Goal: Contribute content

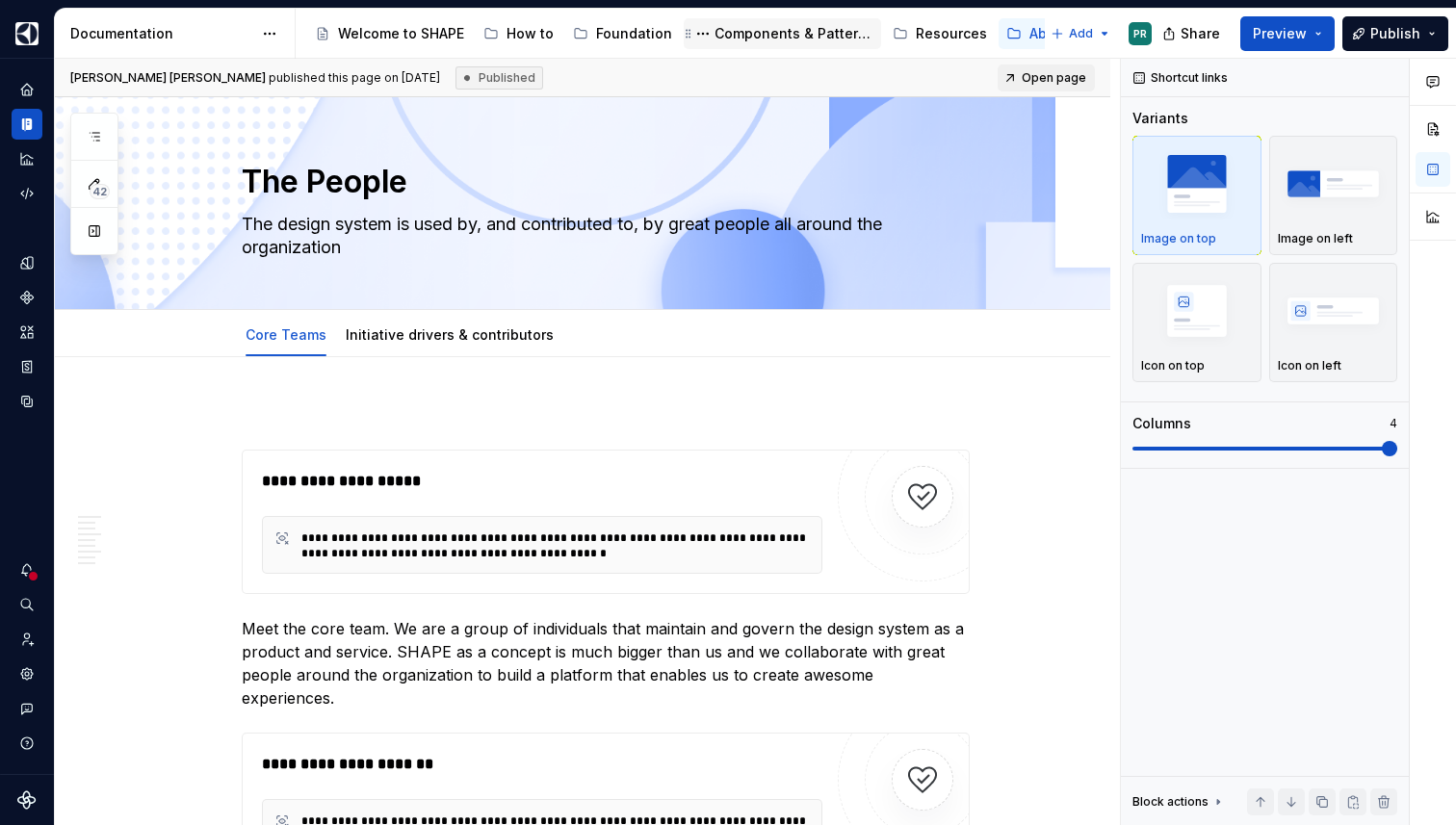
click at [807, 36] on div "Components & Patterns" at bounding box center [794, 33] width 159 height 19
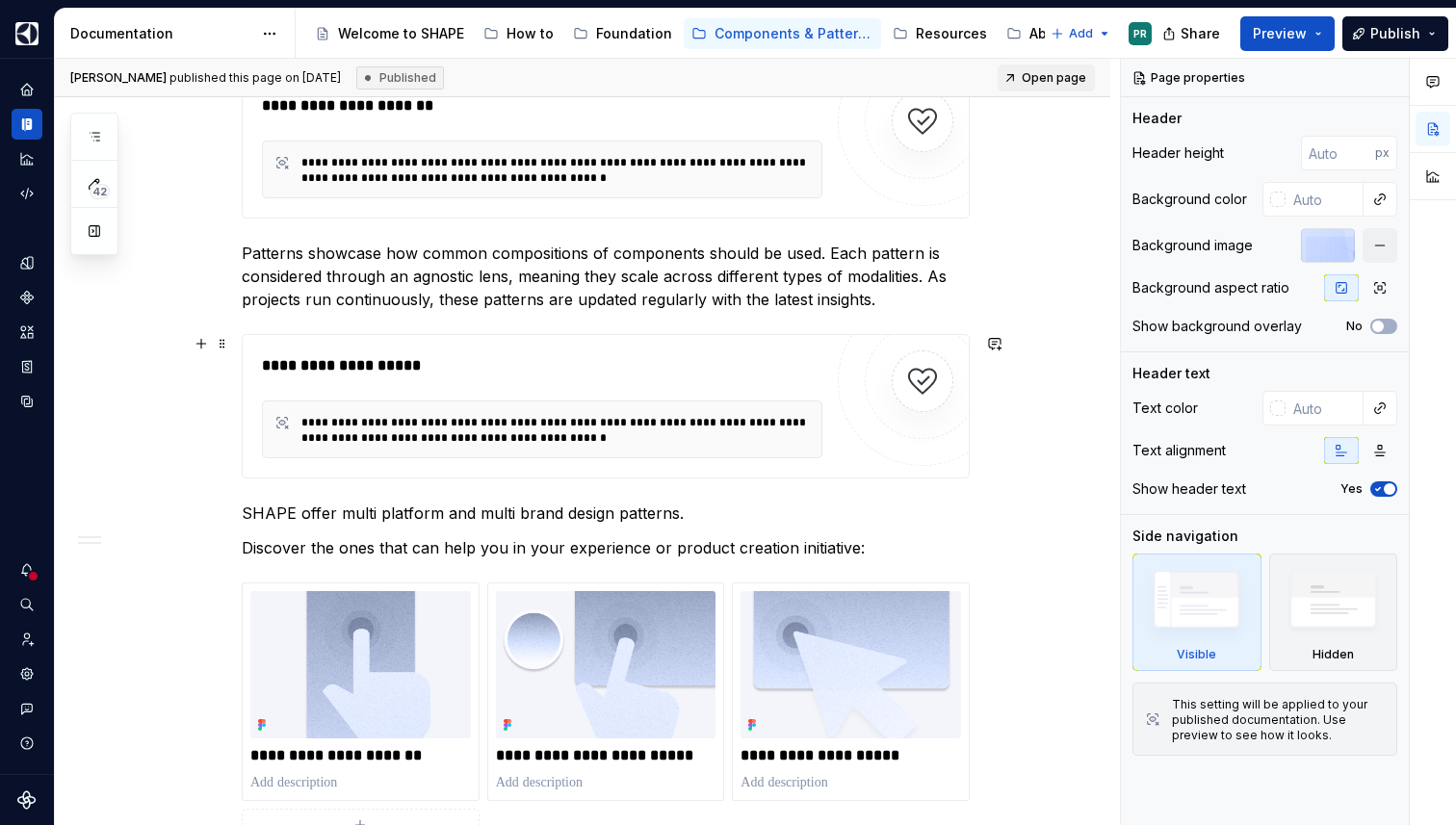
scroll to position [1869, 0]
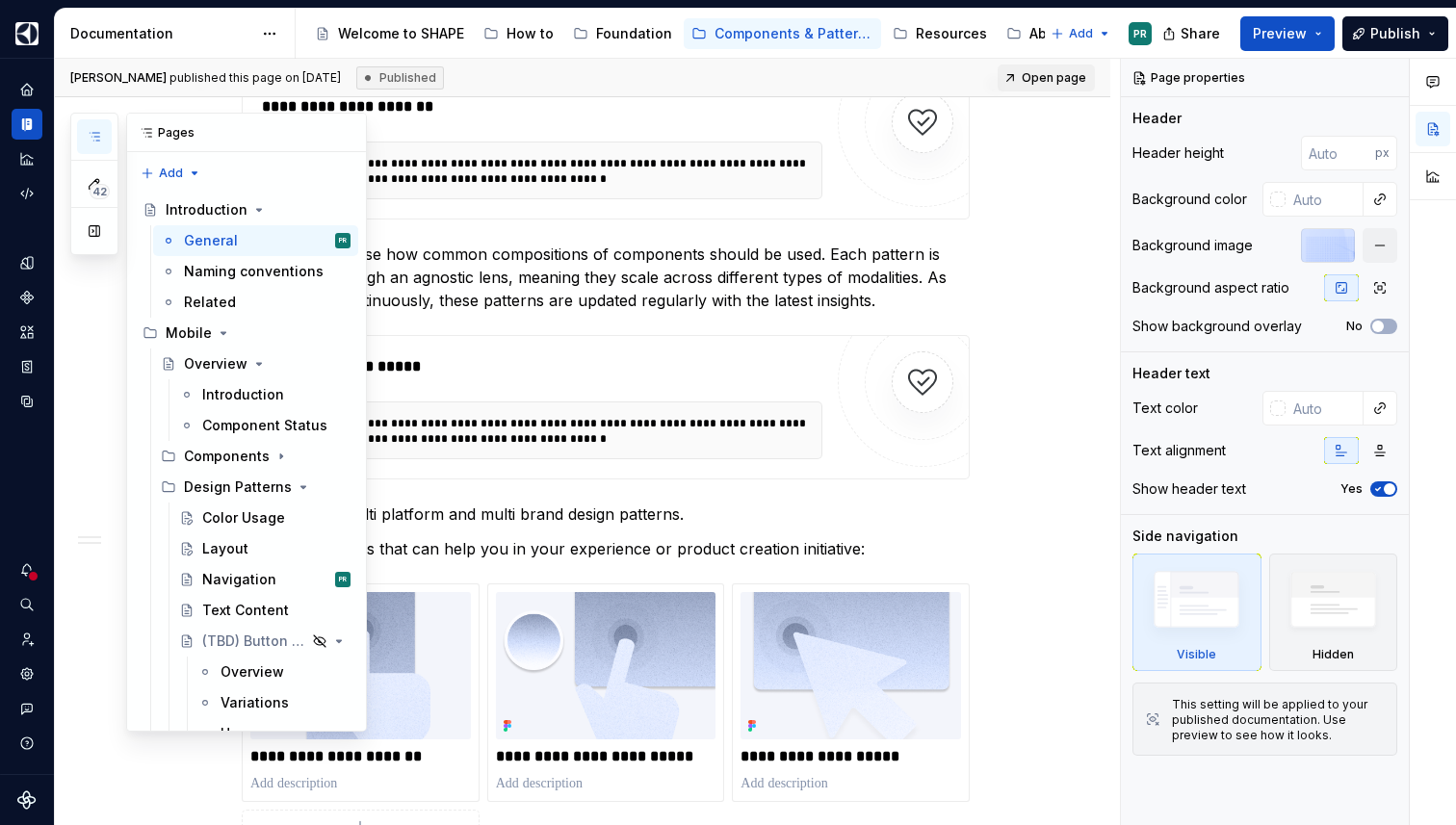
click at [102, 141] on button "button" at bounding box center [94, 136] width 35 height 35
click at [253, 366] on icon "Page tree" at bounding box center [259, 364] width 16 height 16
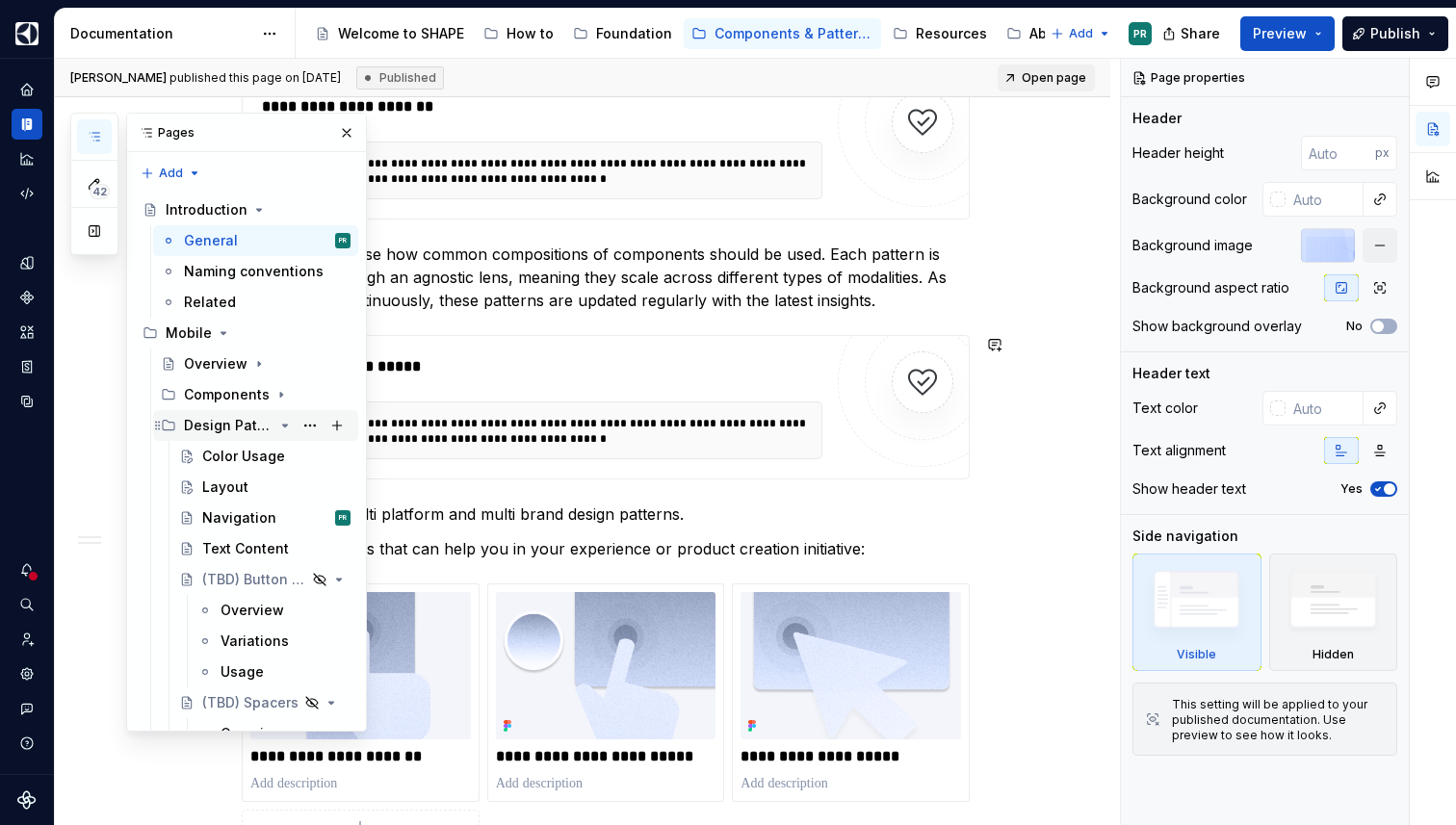
click at [288, 425] on icon "Page tree" at bounding box center [285, 426] width 16 height 16
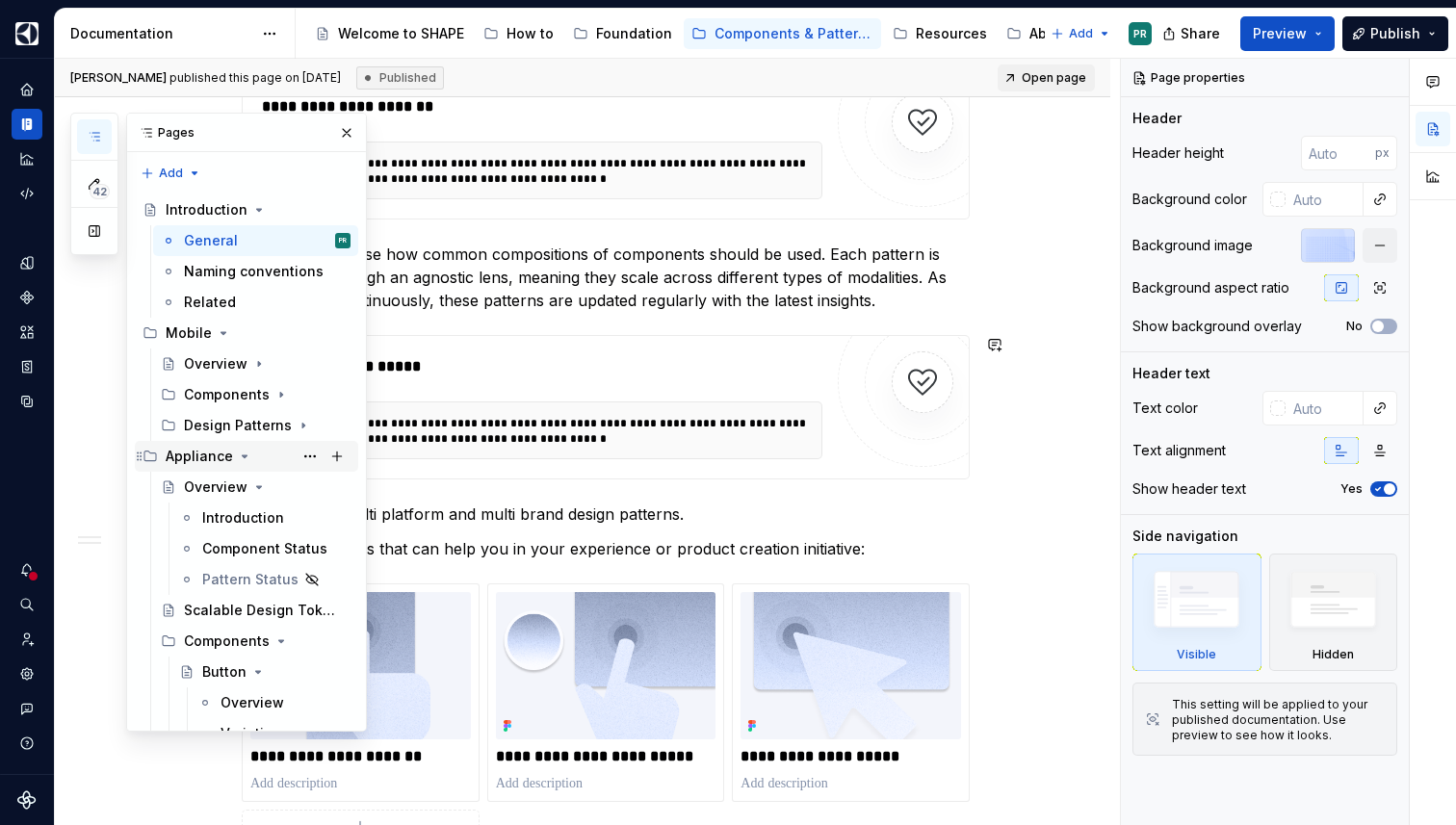
click at [243, 458] on icon "Page tree" at bounding box center [245, 457] width 16 height 16
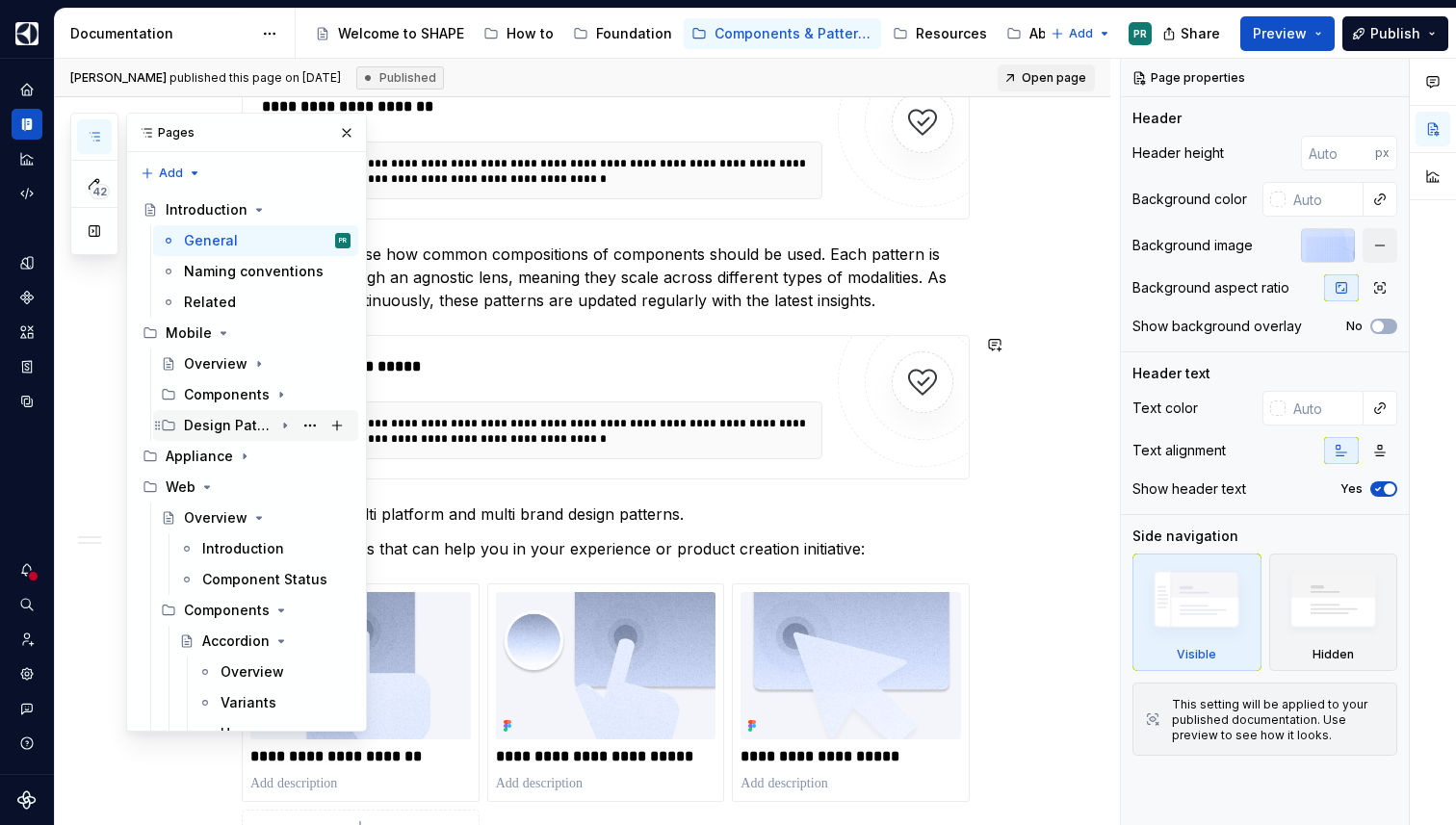
click at [285, 427] on icon "Page tree" at bounding box center [285, 426] width 2 height 5
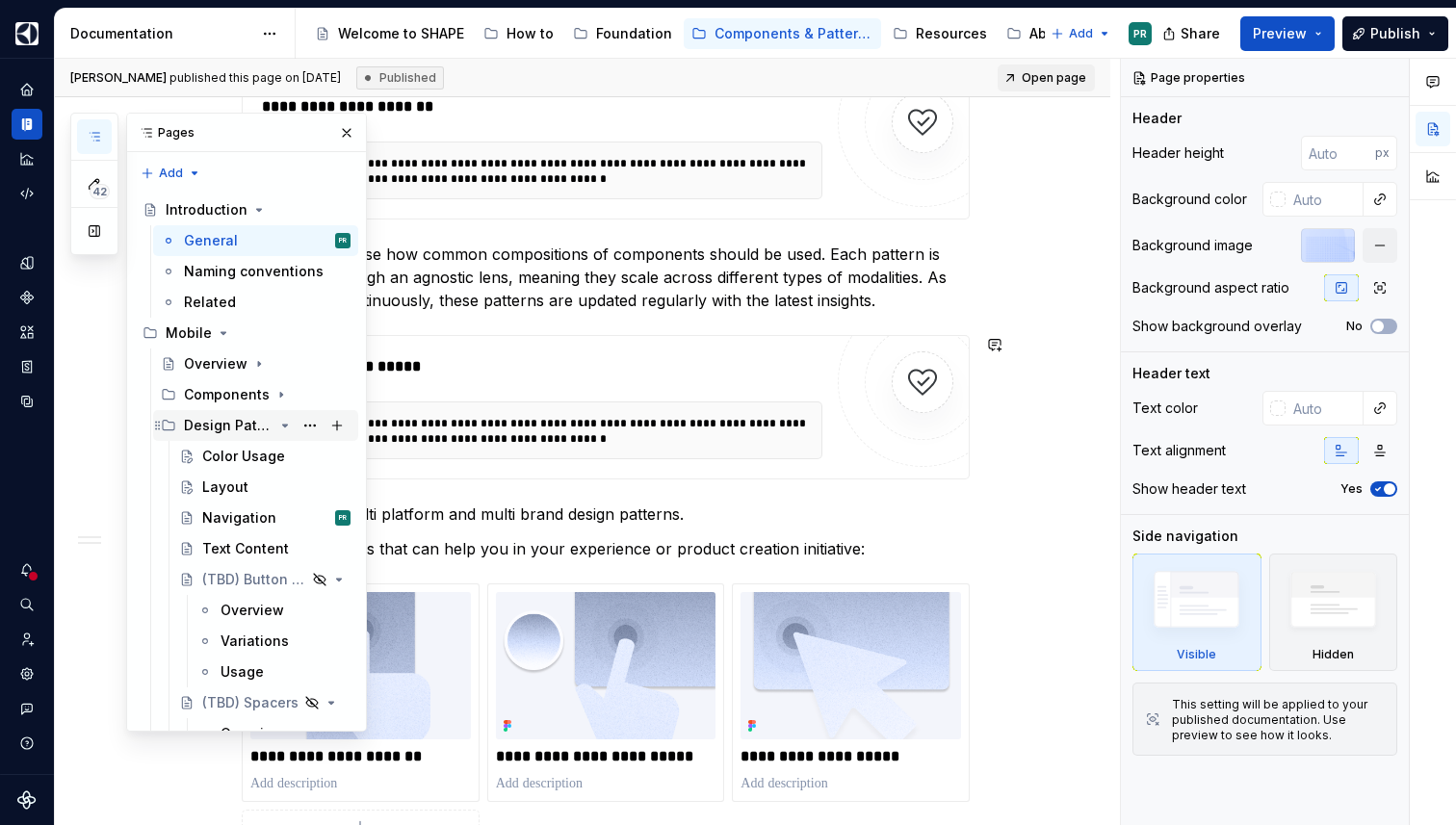
click at [286, 424] on icon "Page tree" at bounding box center [285, 426] width 16 height 16
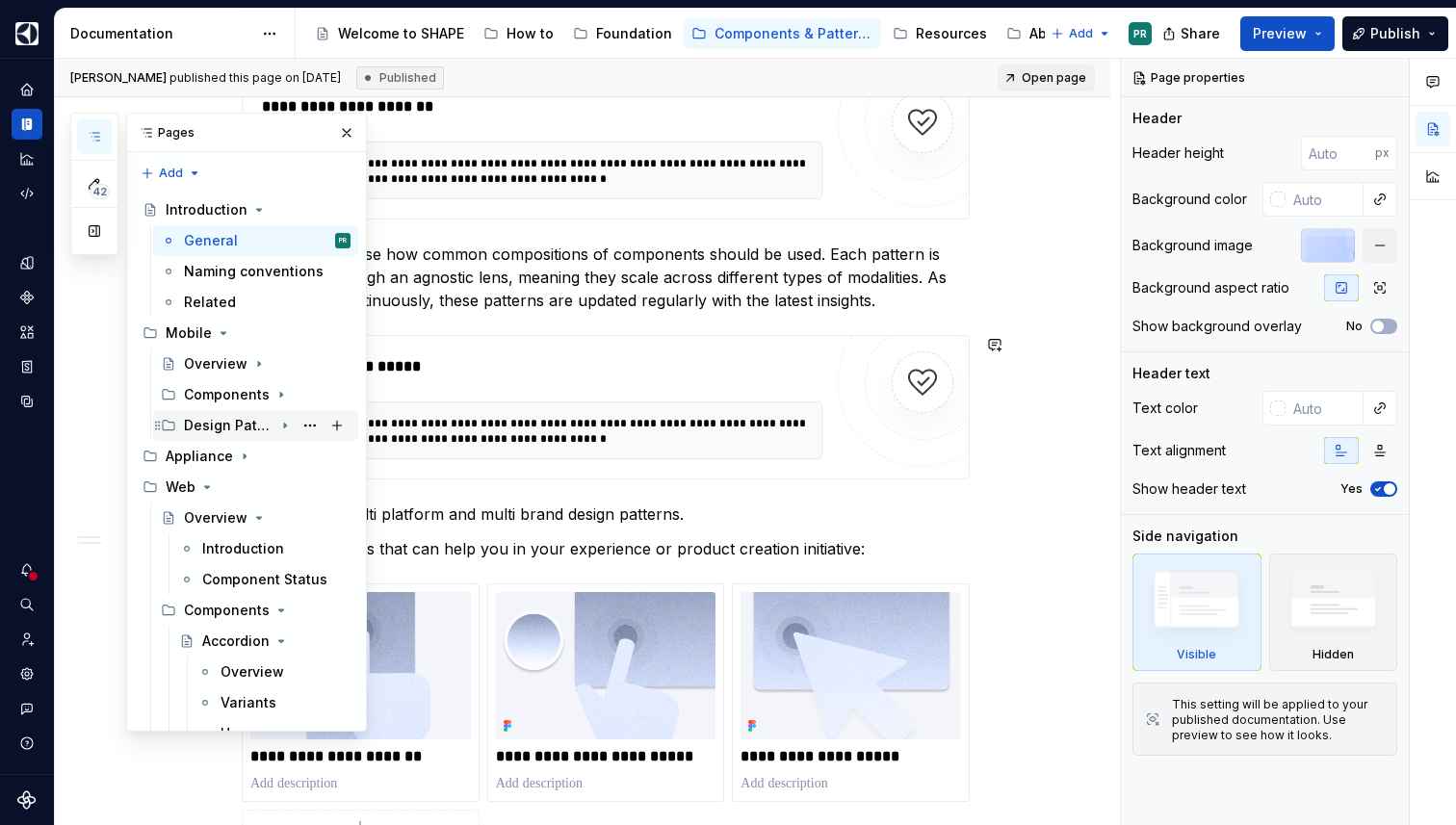
click at [287, 421] on icon "Page tree" at bounding box center [285, 426] width 16 height 16
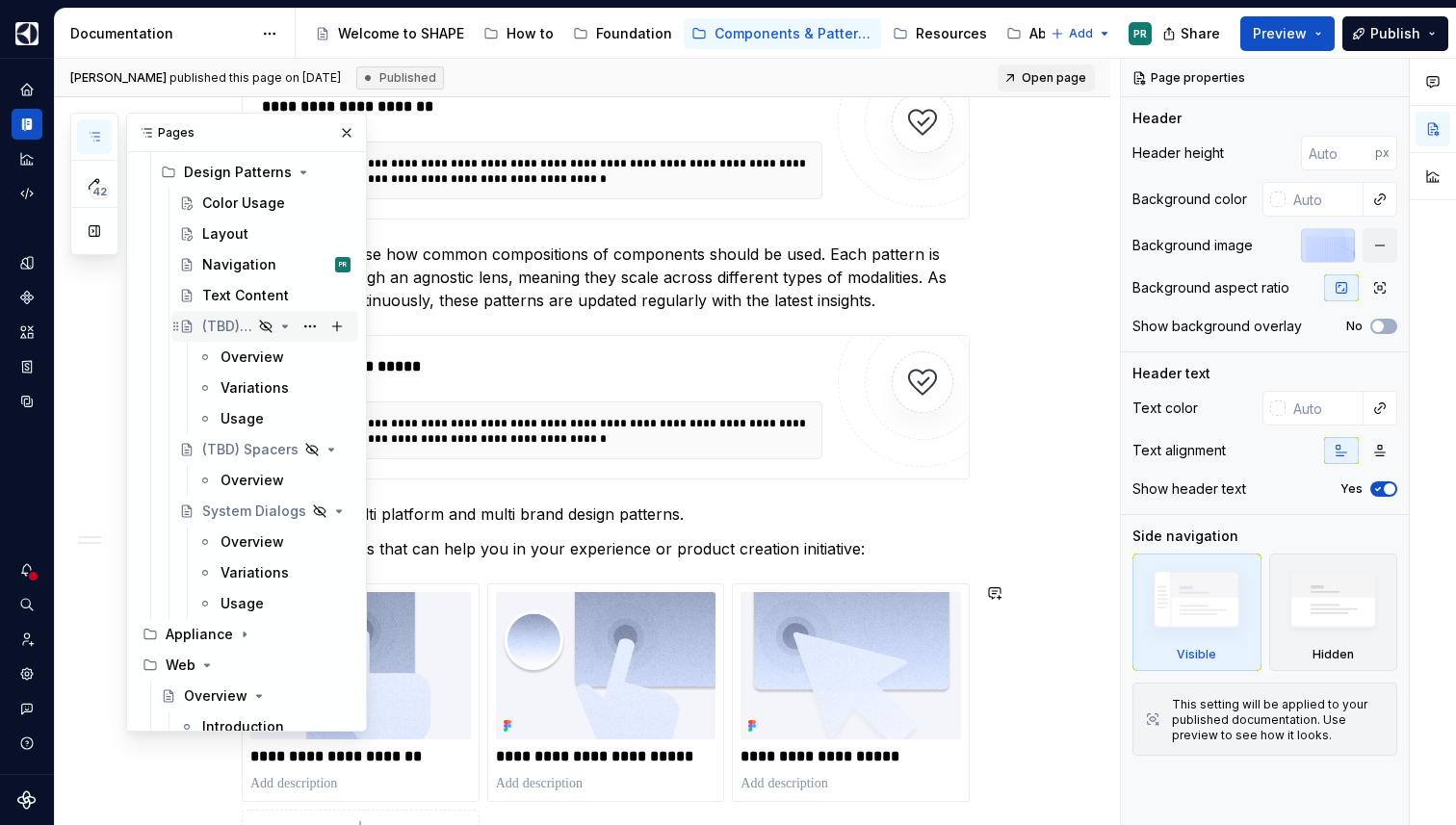
scroll to position [422, 0]
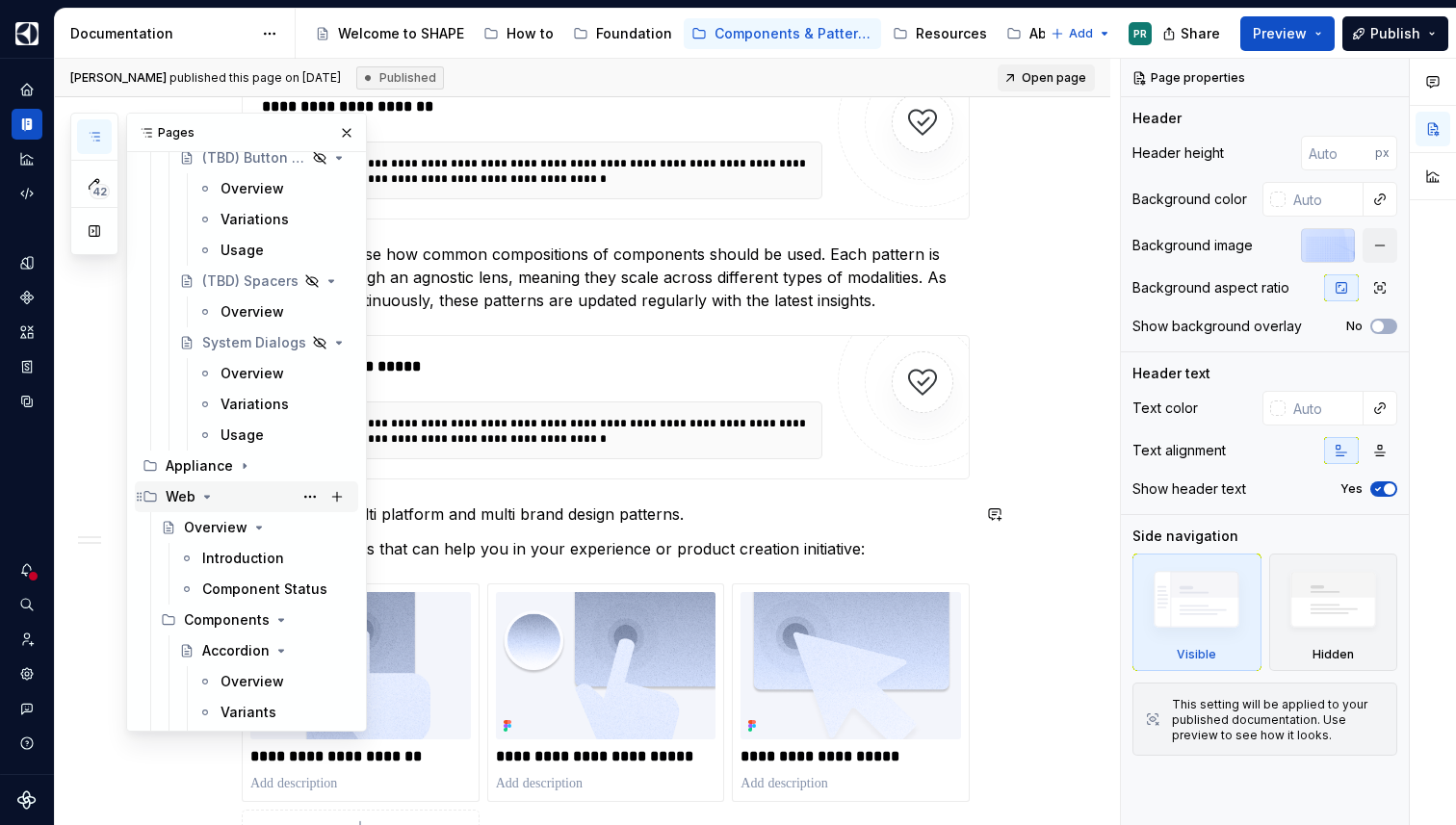
click at [205, 499] on icon "Page tree" at bounding box center [207, 497] width 16 height 16
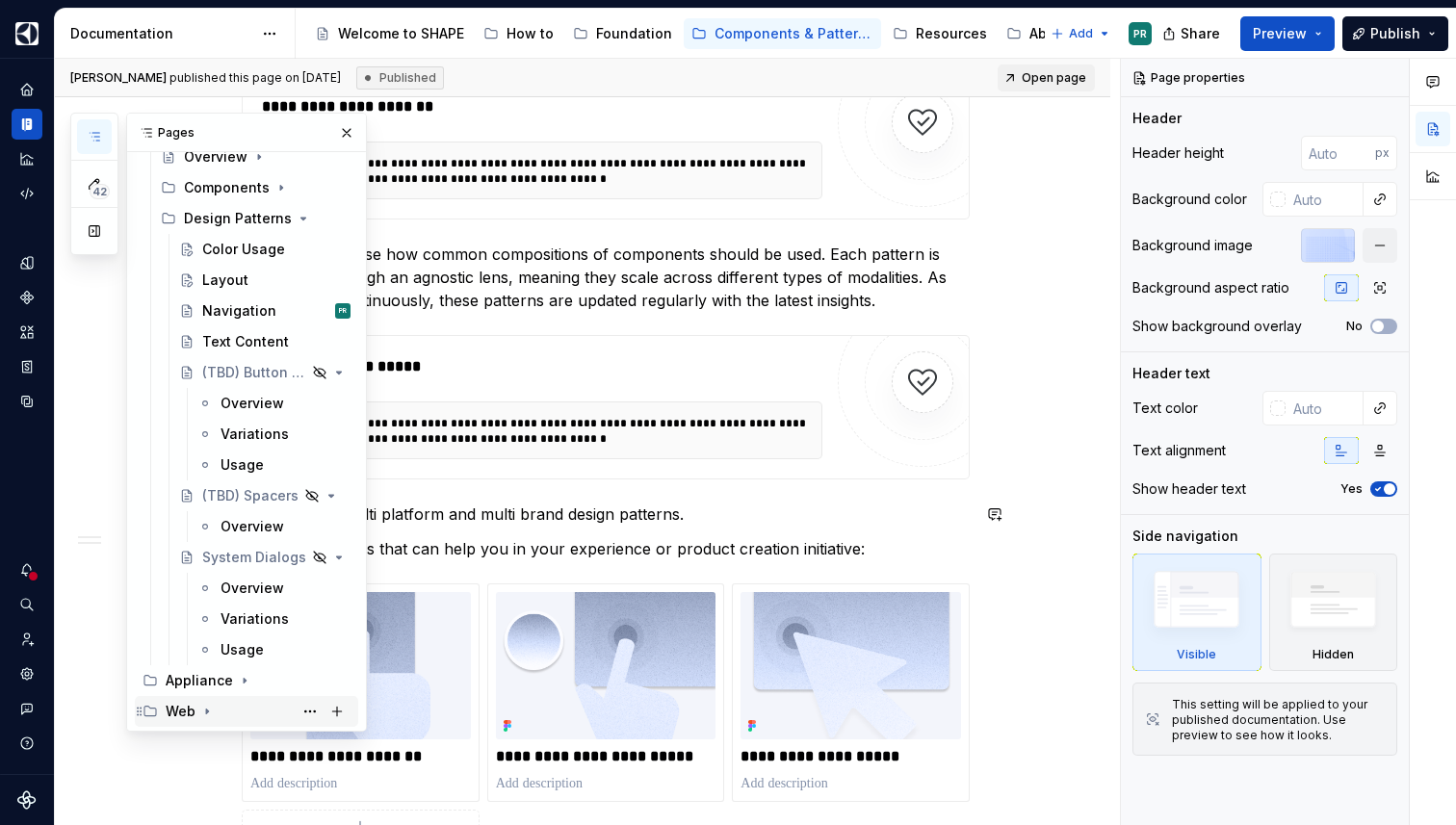
scroll to position [207, 0]
click at [249, 315] on div "Navigation" at bounding box center [239, 311] width 74 height 19
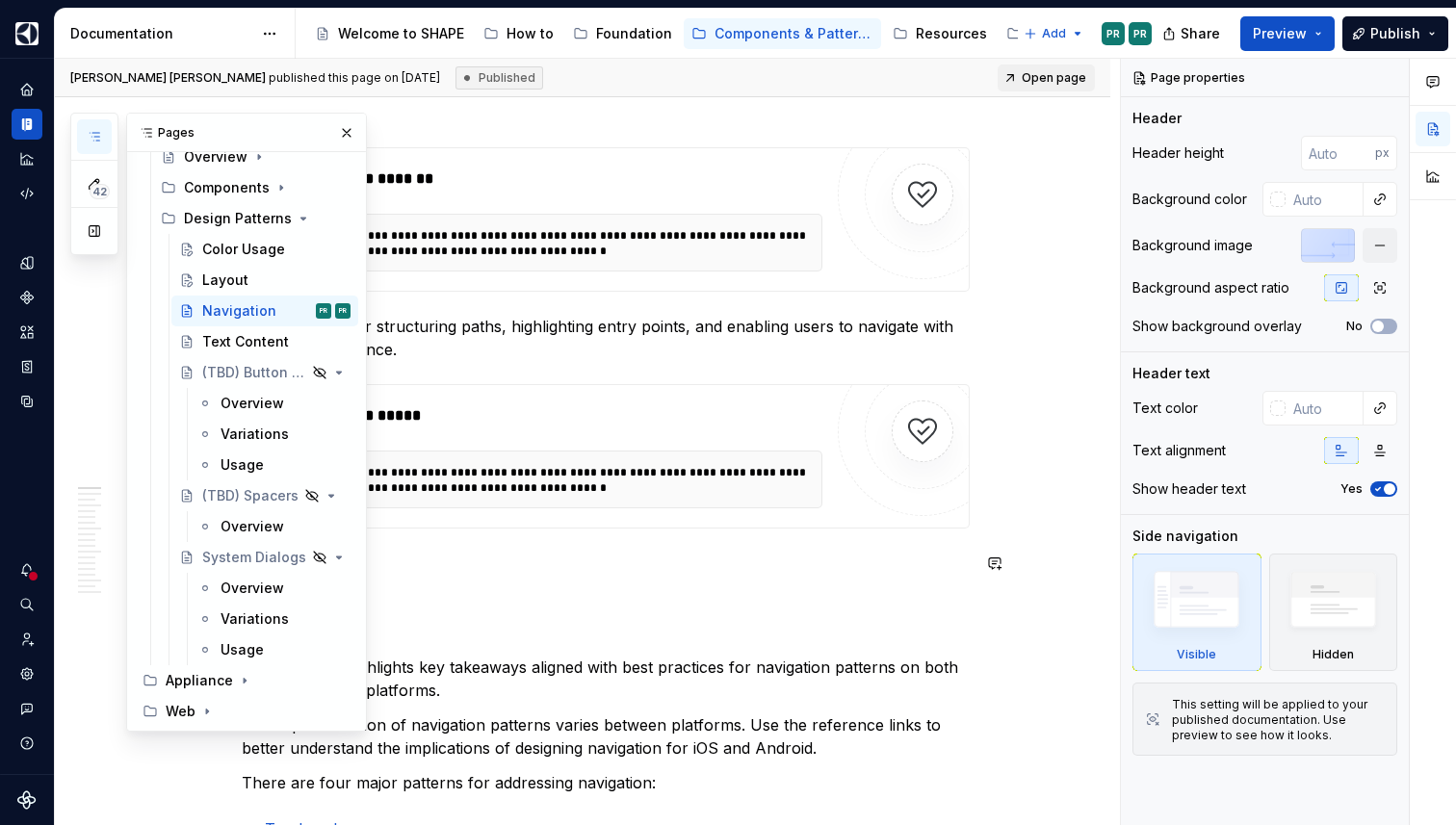
scroll to position [282, 0]
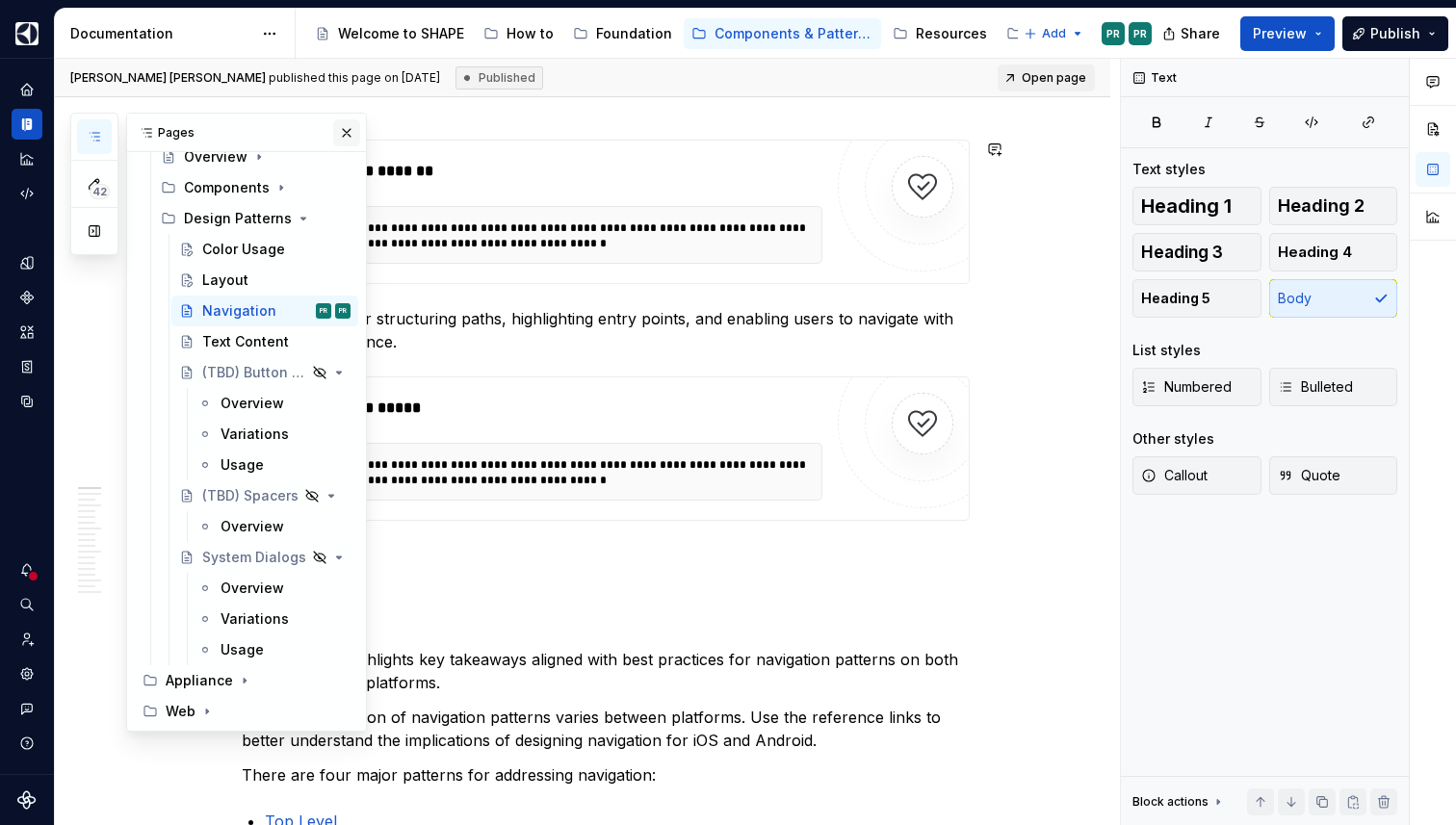
click at [336, 133] on button "button" at bounding box center [346, 132] width 27 height 27
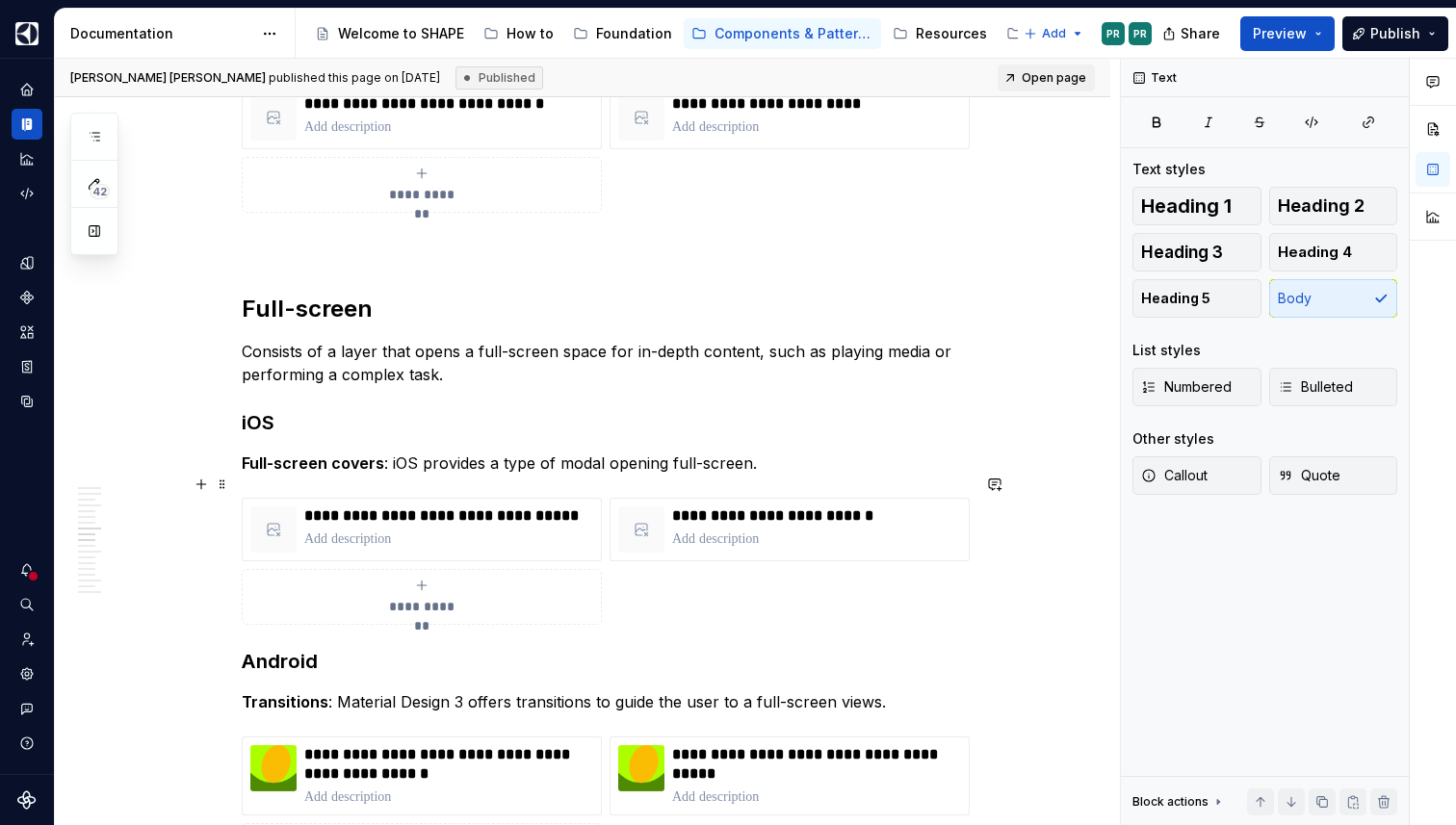
scroll to position [7176, 0]
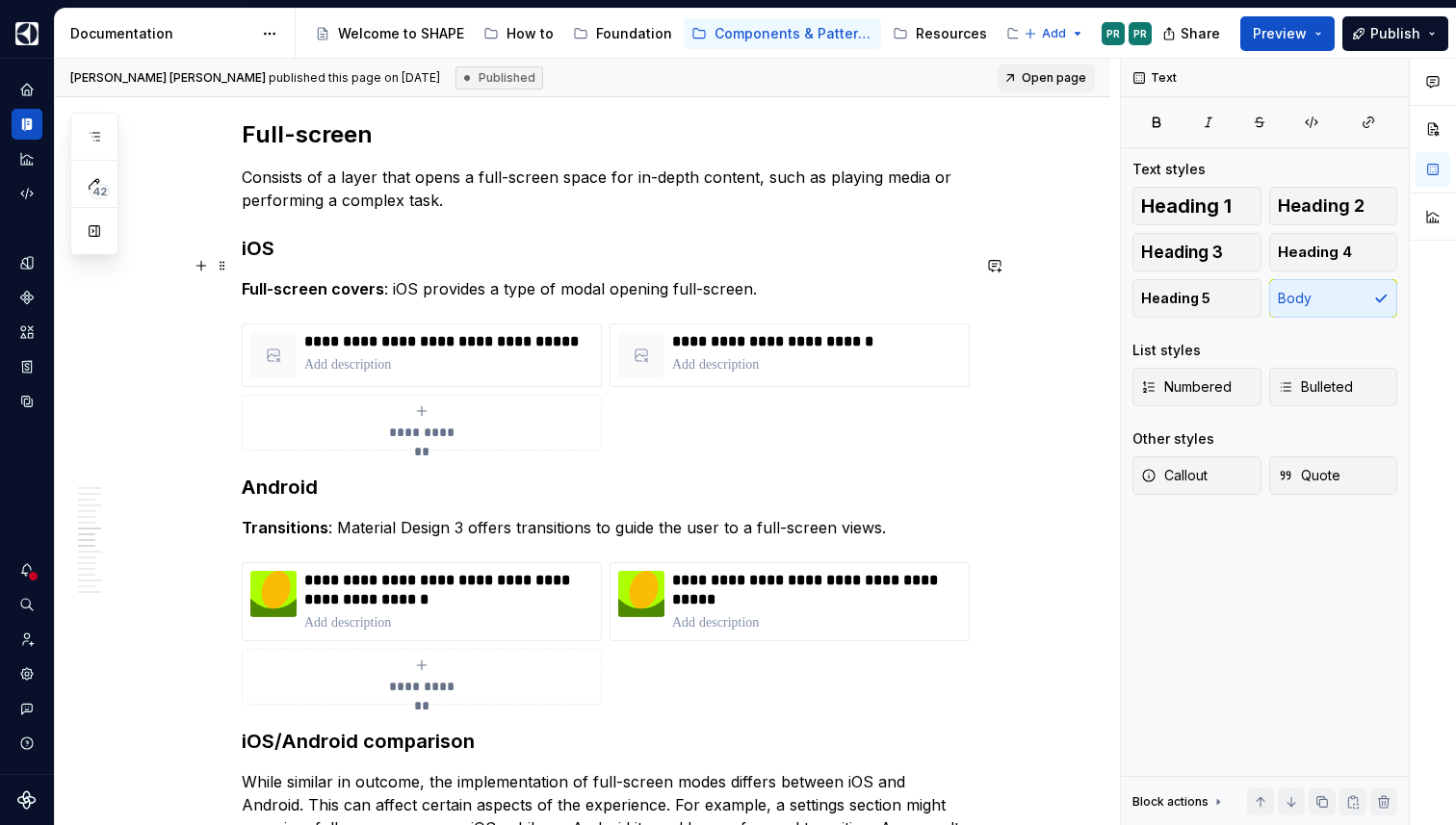
click at [505, 277] on p "Full-screen covers : iOS provides a type of modal opening full-screen." at bounding box center [605, 288] width 728 height 23
click at [605, 277] on p "Full-screen covers : iOS provides a type of modal opening full-screen." at bounding box center [605, 288] width 728 height 23
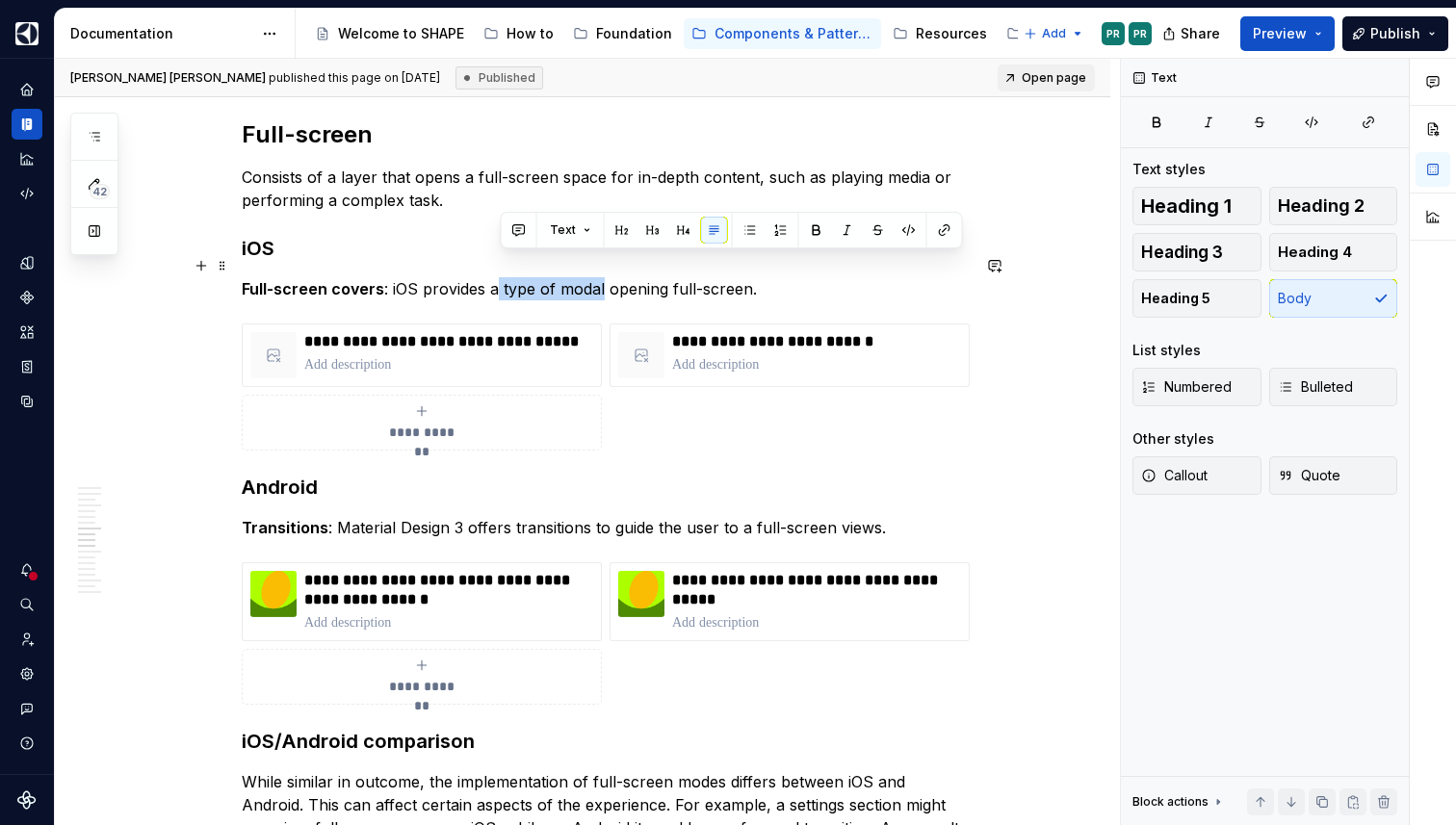
drag, startPoint x: 606, startPoint y: 270, endPoint x: 501, endPoint y: 271, distance: 105.0
click at [501, 277] on p "Full-screen covers : iOS provides a type of modal opening full-screen." at bounding box center [605, 288] width 728 height 23
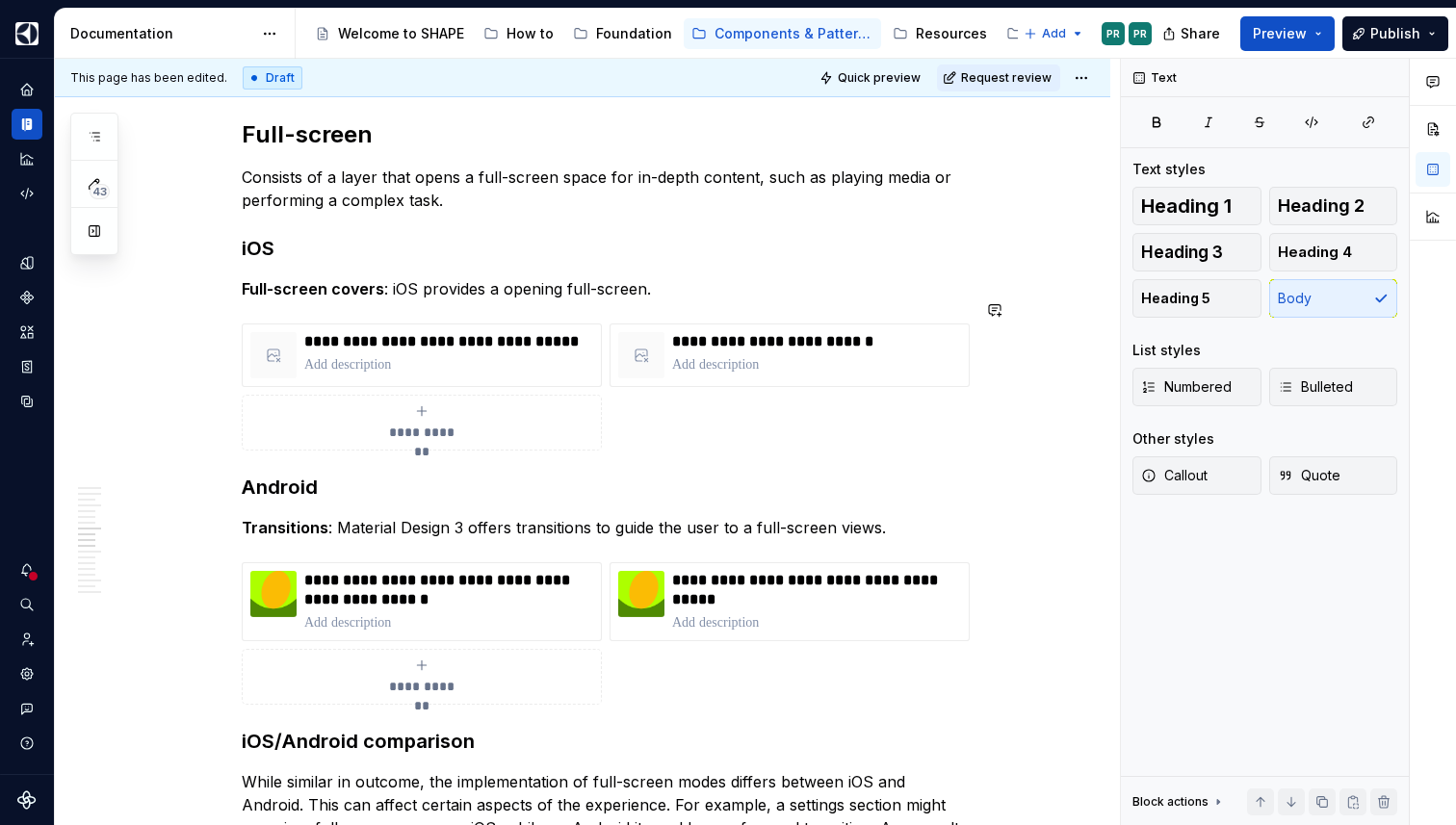
type textarea "*"
click at [791, 277] on p "Full-screen covers : iOS provides a modal mechanism opening full-screen." at bounding box center [605, 288] width 728 height 23
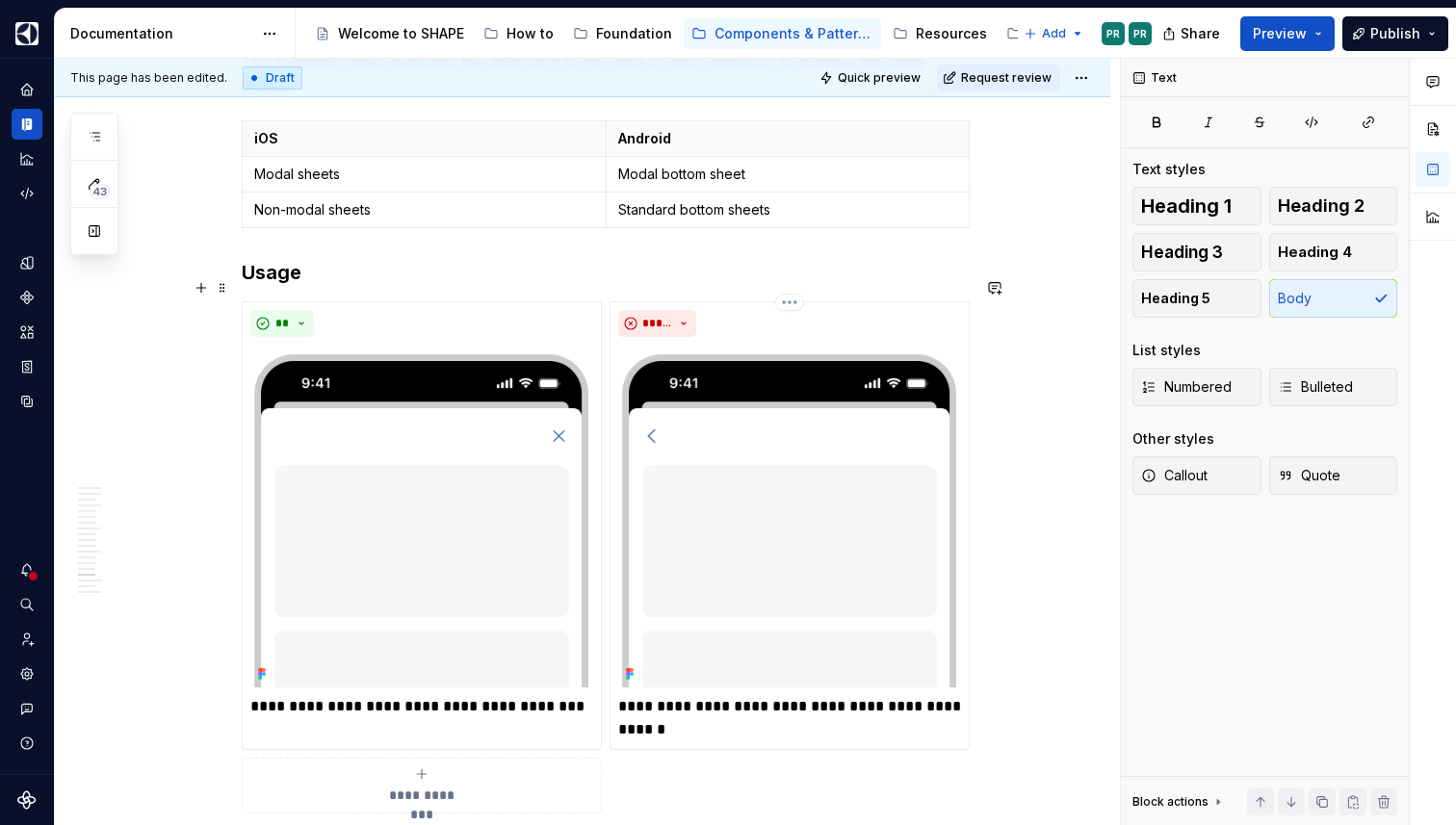
scroll to position [9314, 0]
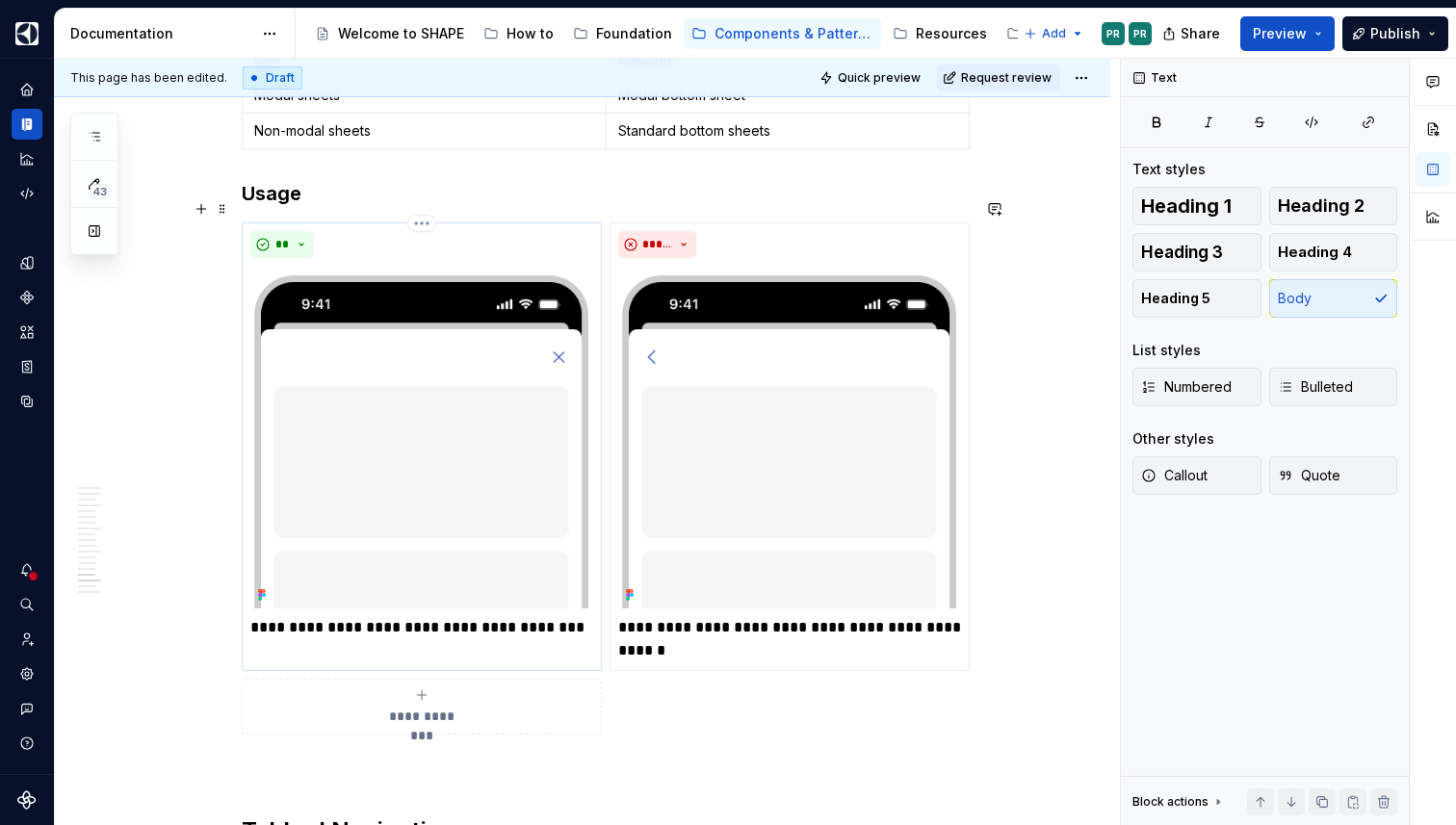
click at [367, 617] on p "**********" at bounding box center [421, 627] width 342 height 23
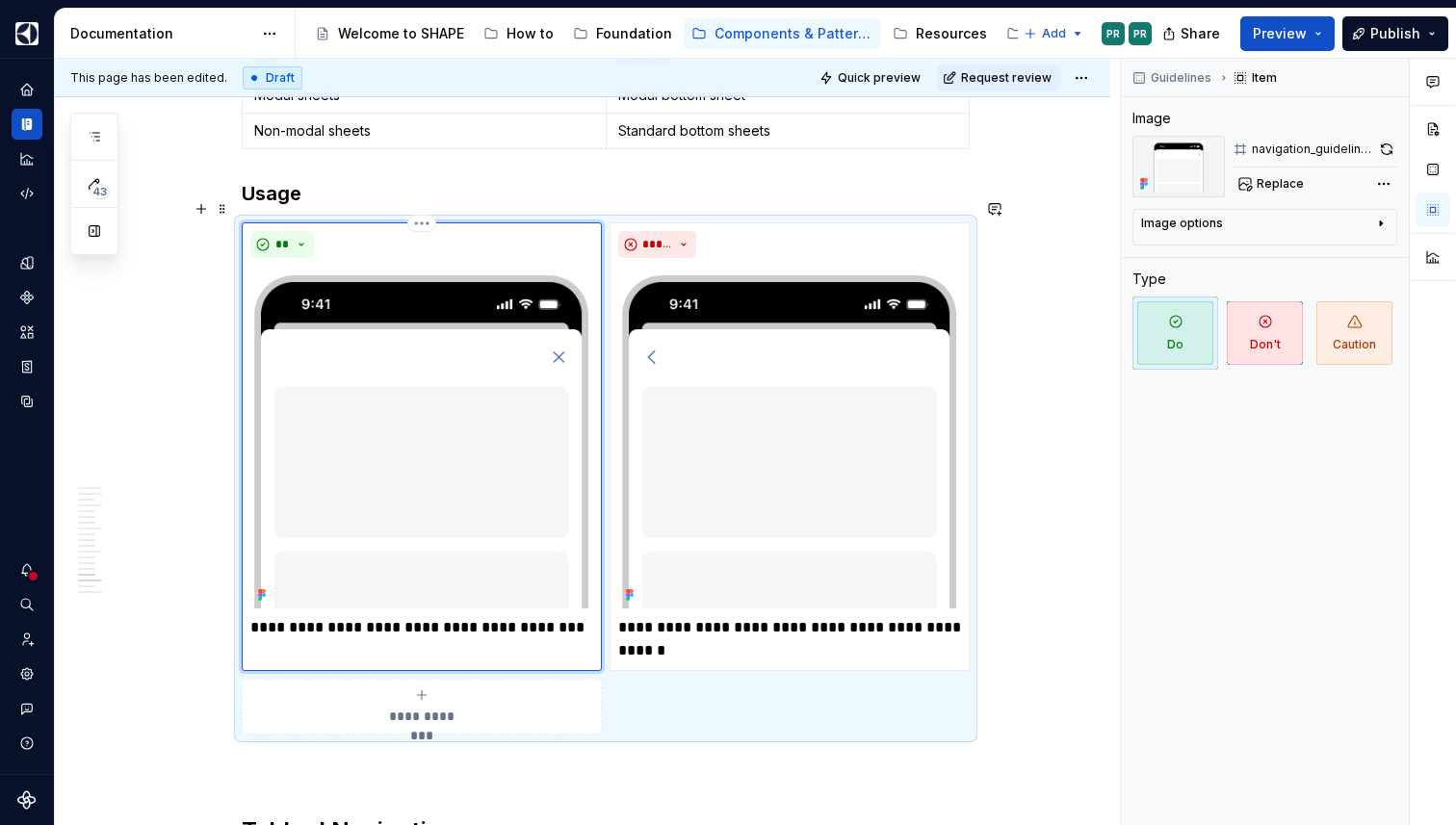
click at [404, 617] on p "**********" at bounding box center [421, 627] width 342 height 23
type textarea "*"
click at [1089, 77] on html "SHAPE Design System PR Dataset AGNOSTIC Documentation Accessibility guide for t…" at bounding box center [728, 412] width 1456 height 825
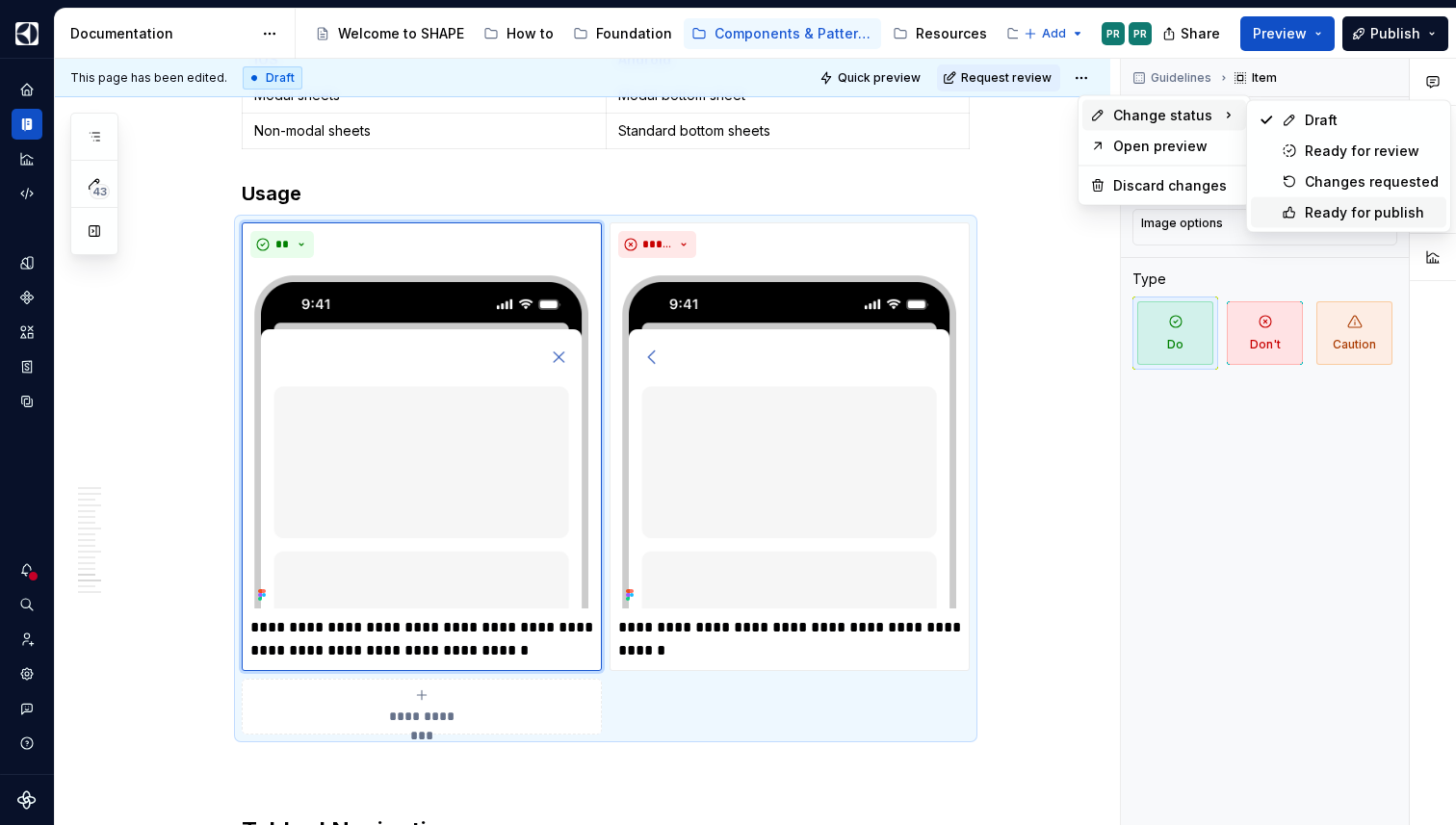
click at [1363, 213] on div "Ready for publish" at bounding box center [1372, 212] width 134 height 19
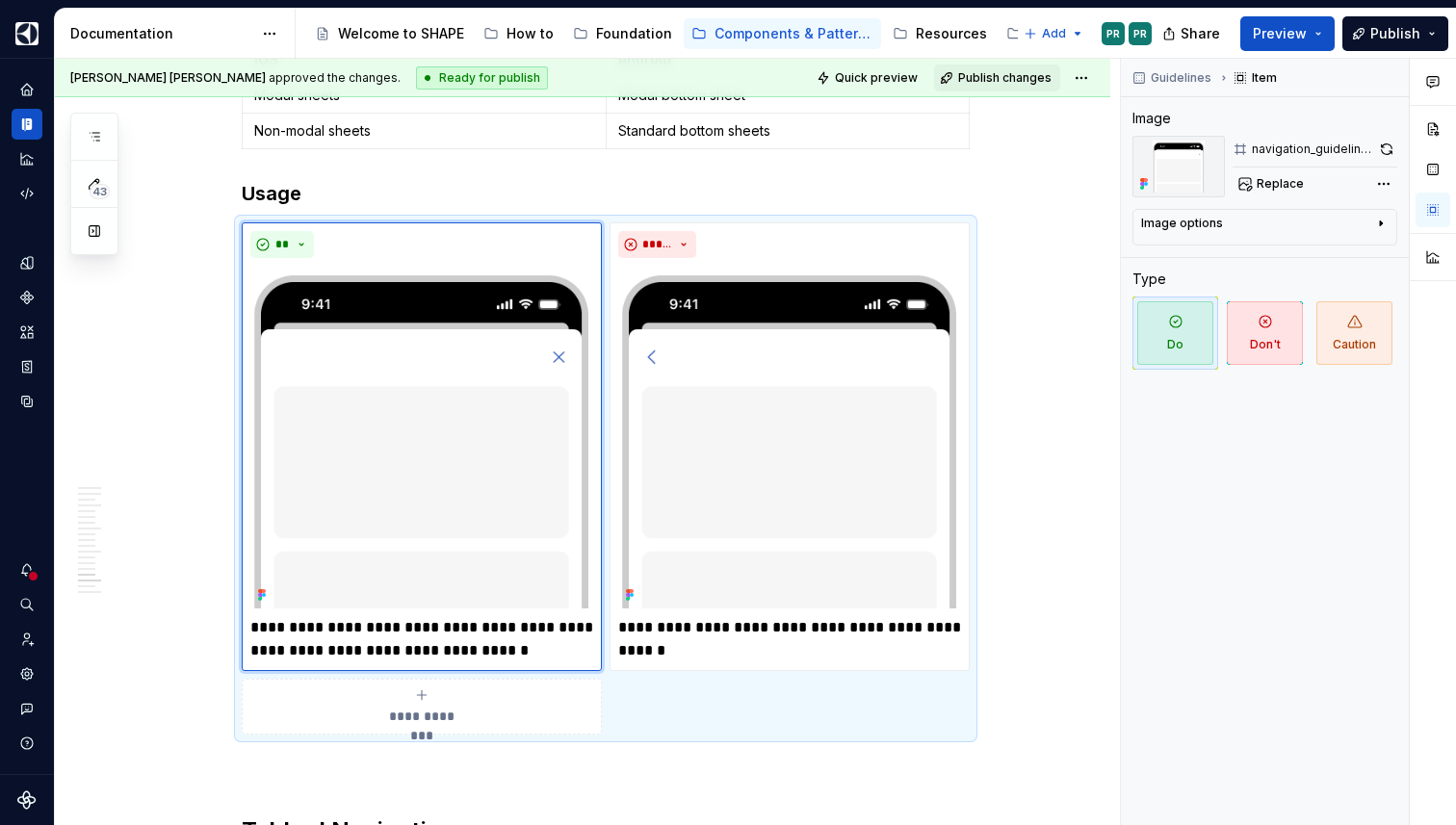
scroll to position [8949, 0]
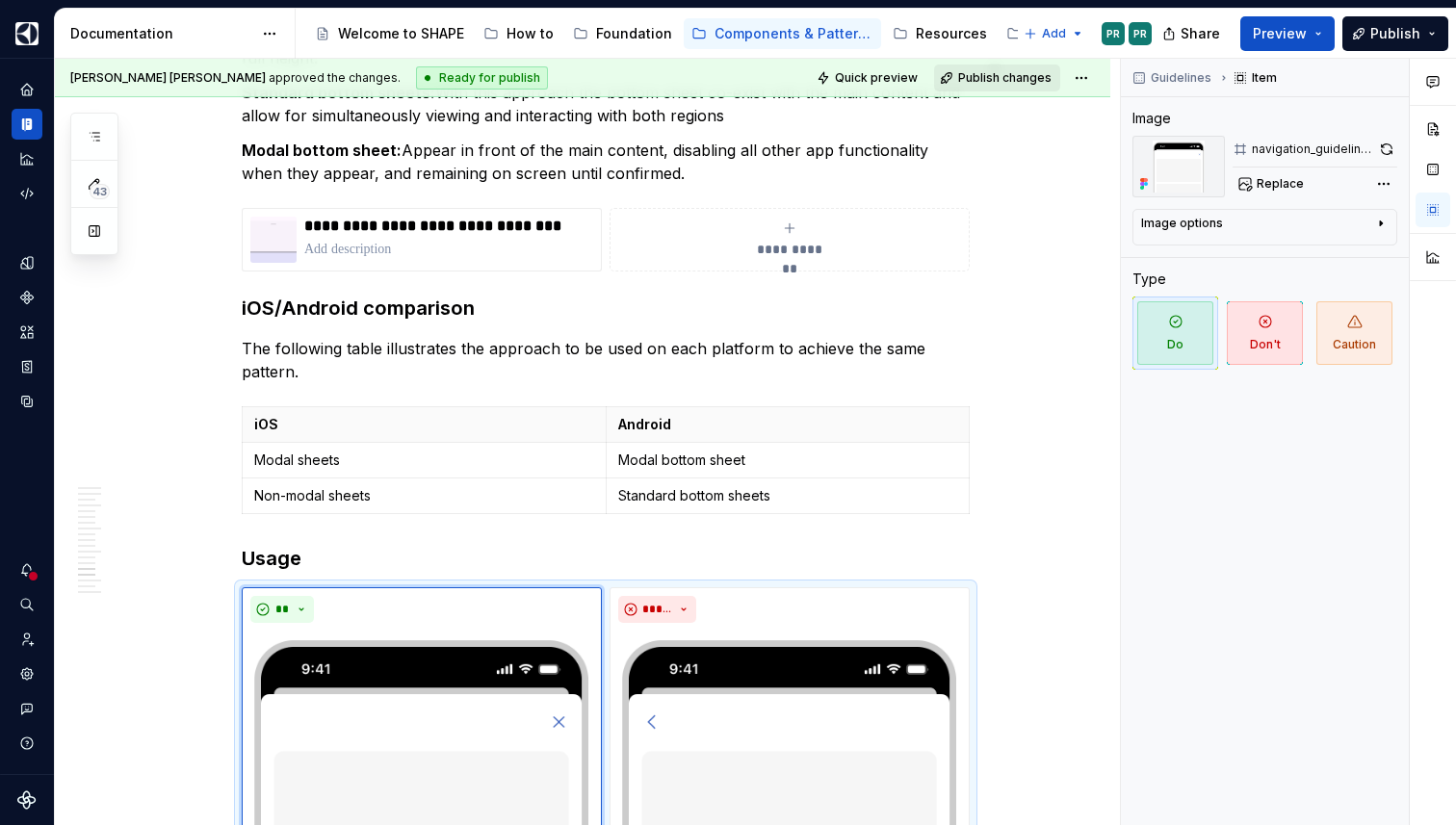
click at [1036, 80] on span "Publish changes" at bounding box center [1004, 78] width 93 height 16
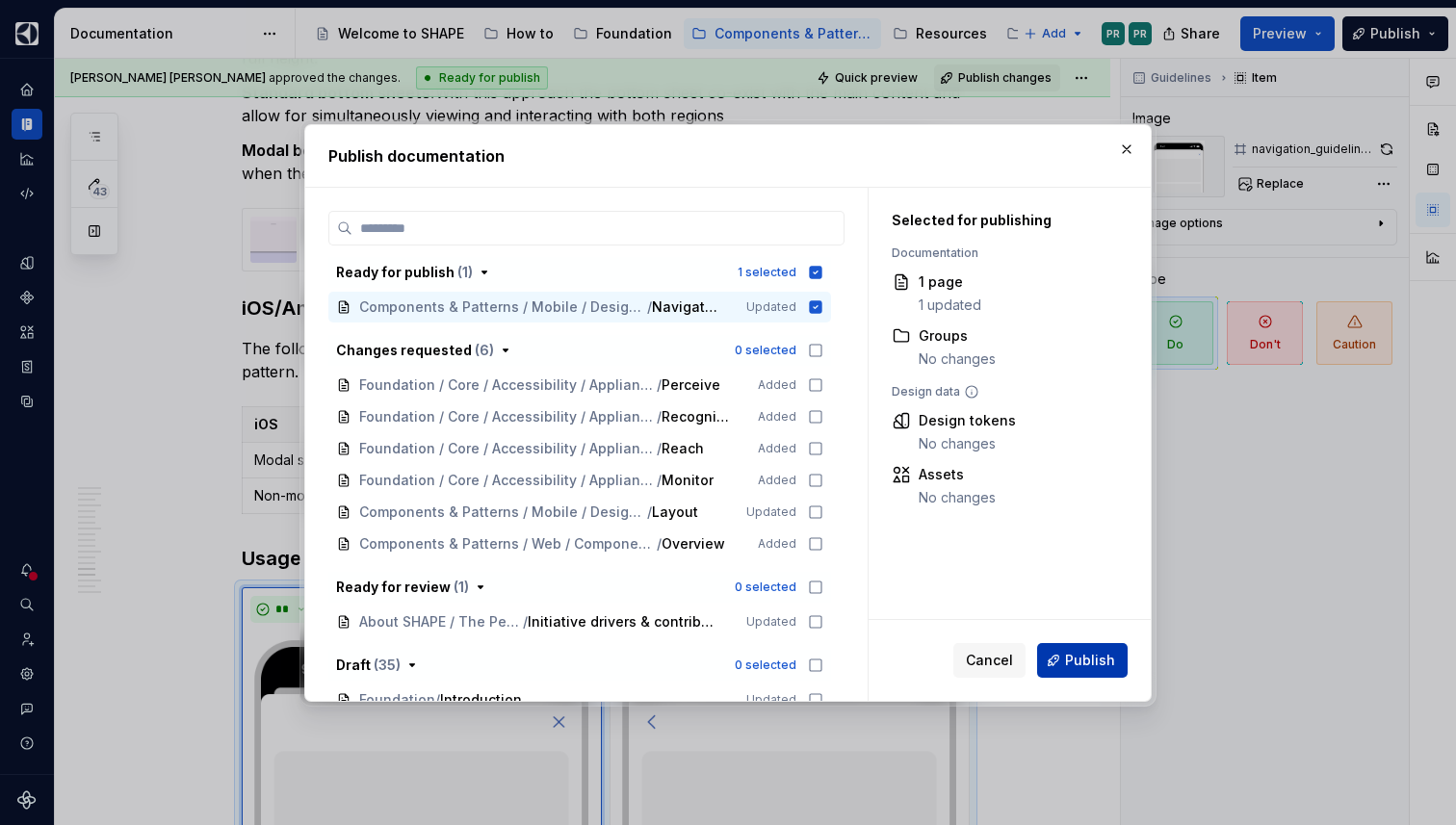
click at [1075, 660] on span "Publish" at bounding box center [1090, 660] width 50 height 19
click at [1129, 150] on button "button" at bounding box center [1126, 149] width 27 height 27
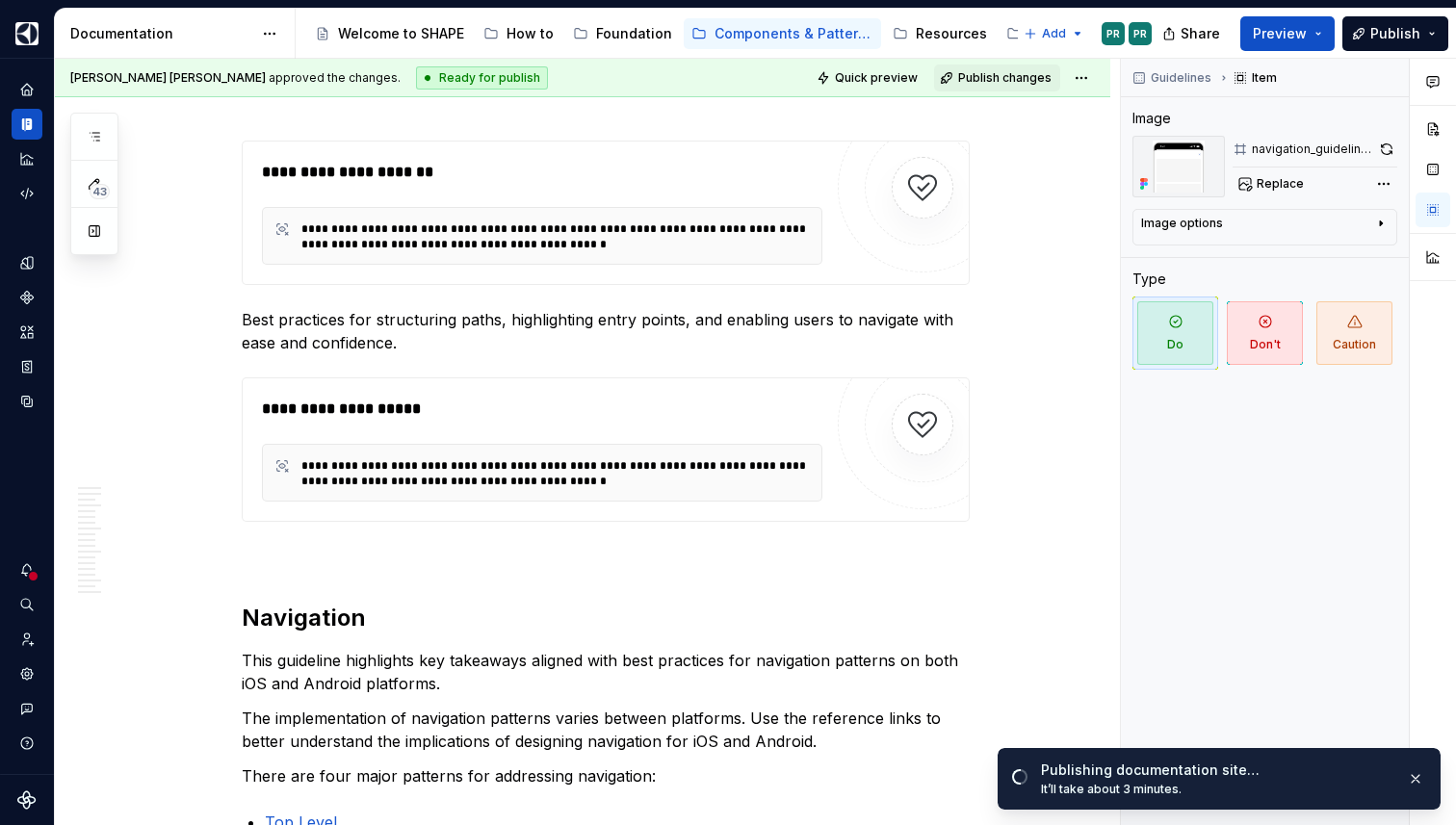
scroll to position [0, 0]
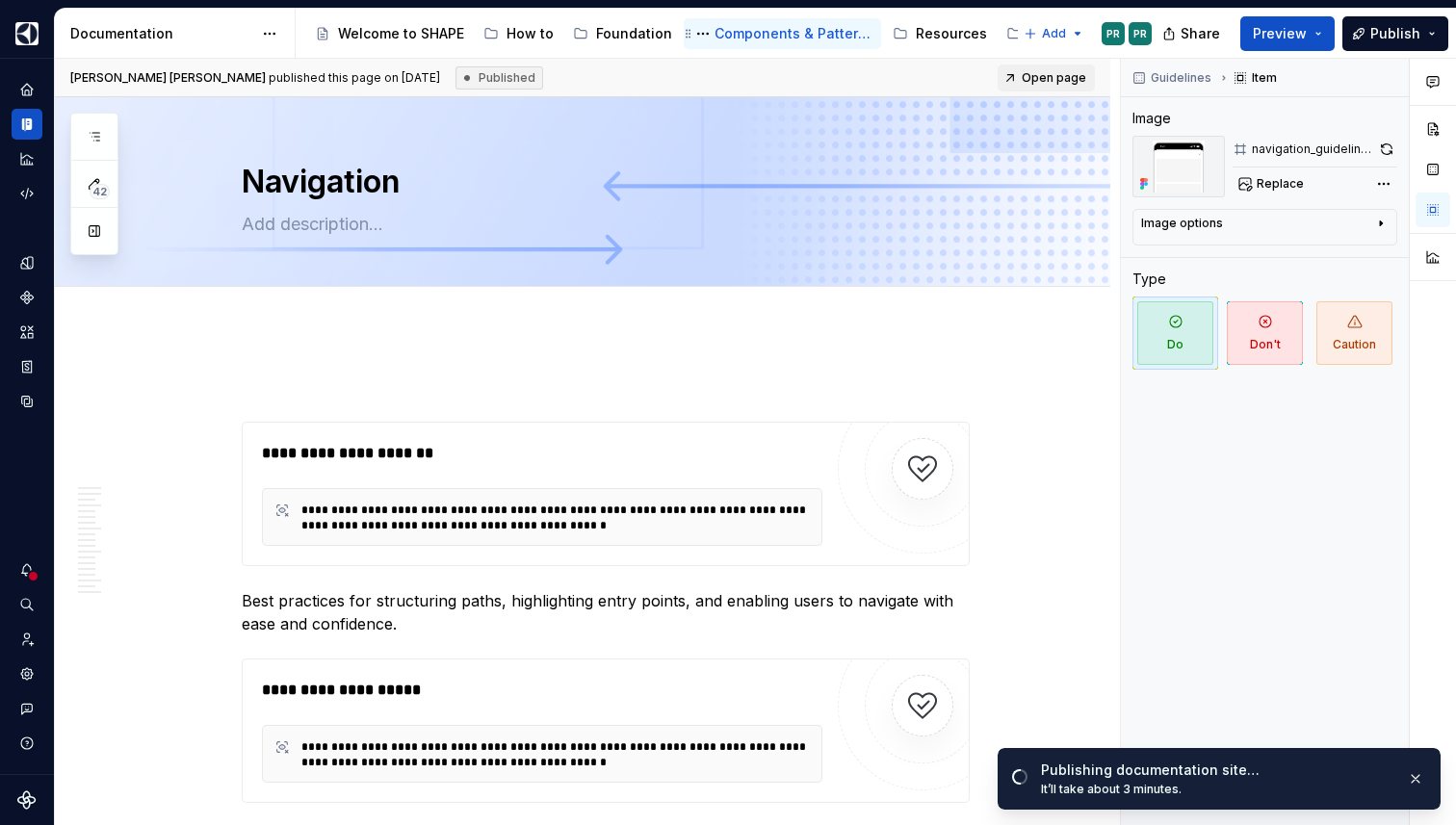
type textarea "*"
